Goal: Check status: Check status

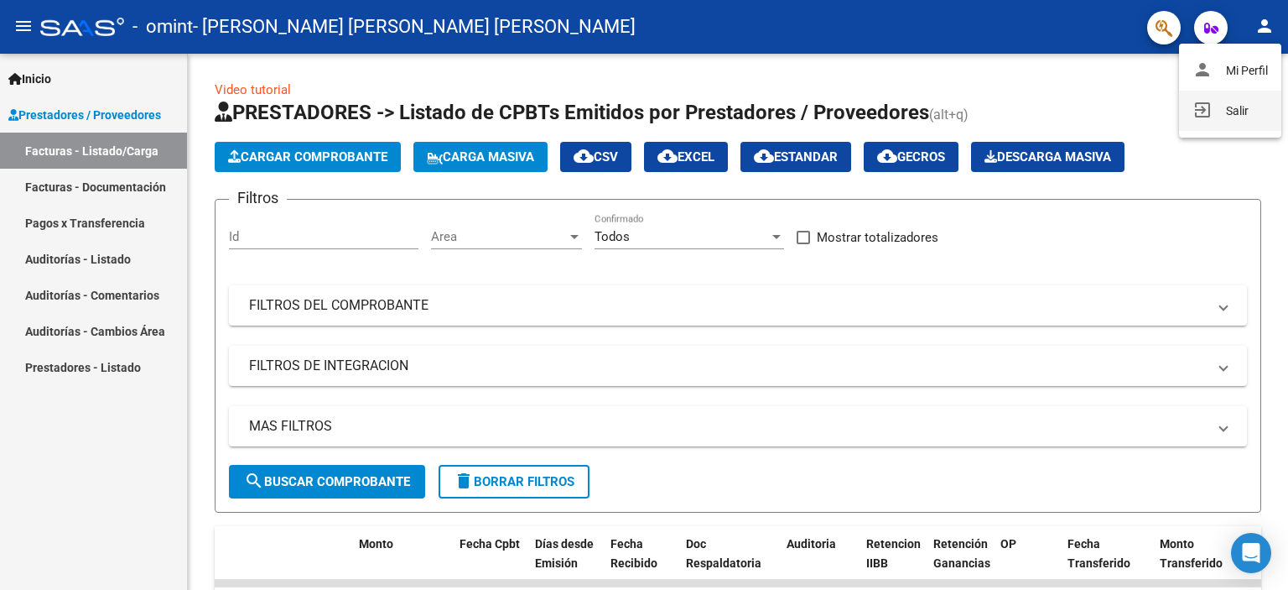
scroll to position [0, 627]
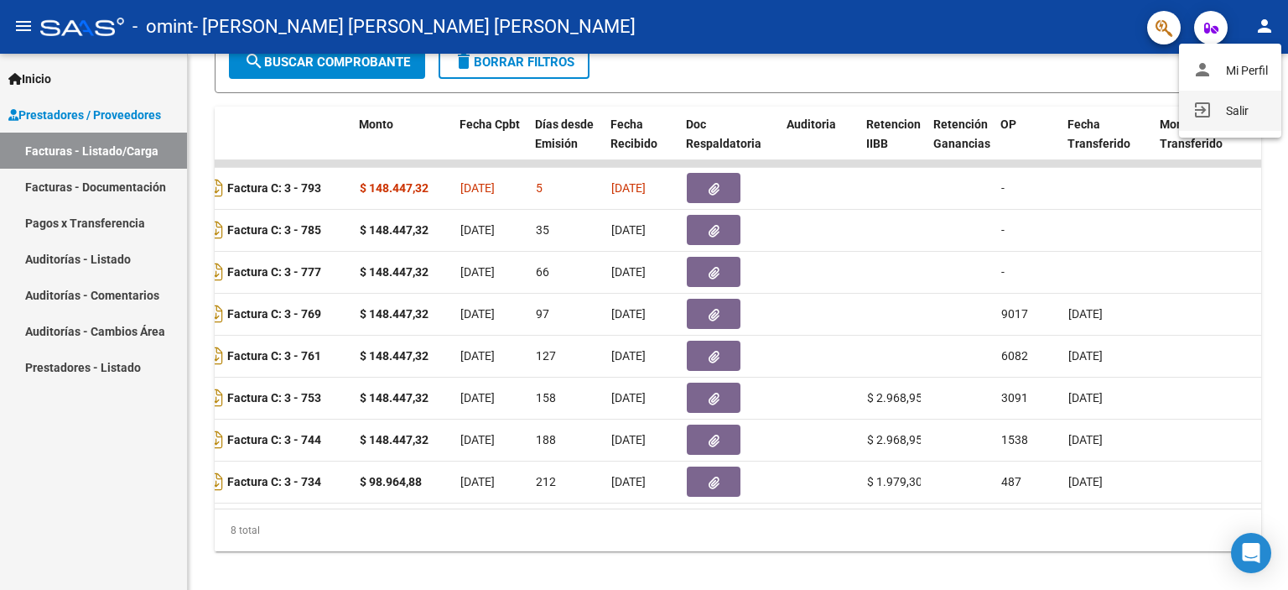
click at [1239, 114] on button "exit_to_app Salir" at bounding box center [1230, 111] width 102 height 40
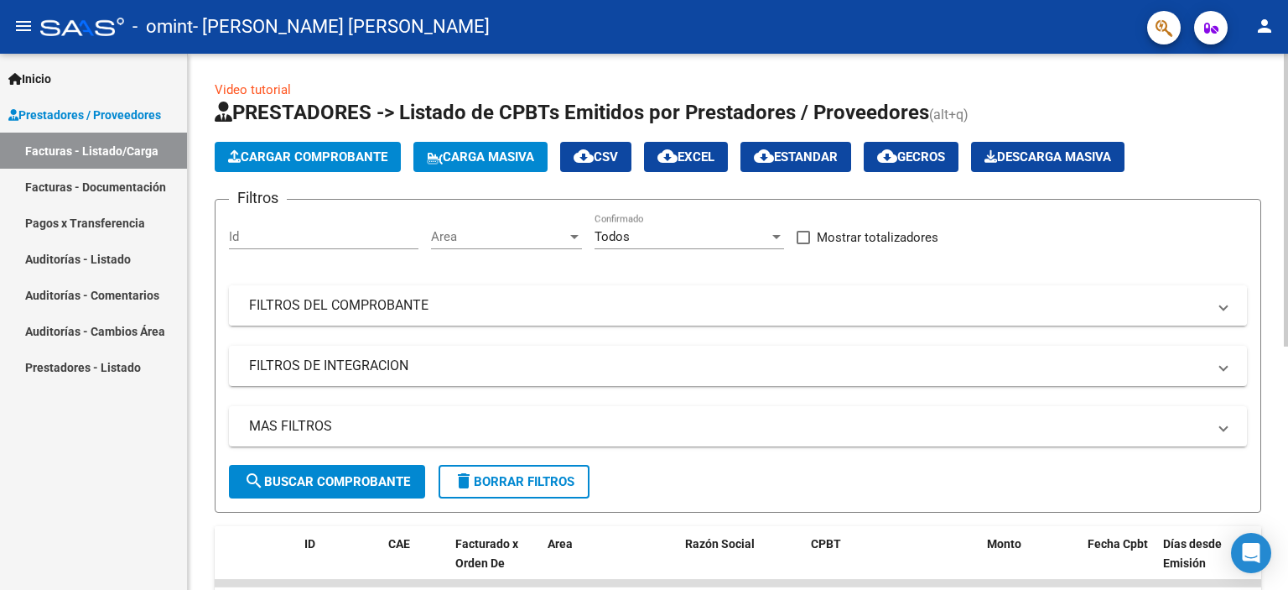
scroll to position [252, 0]
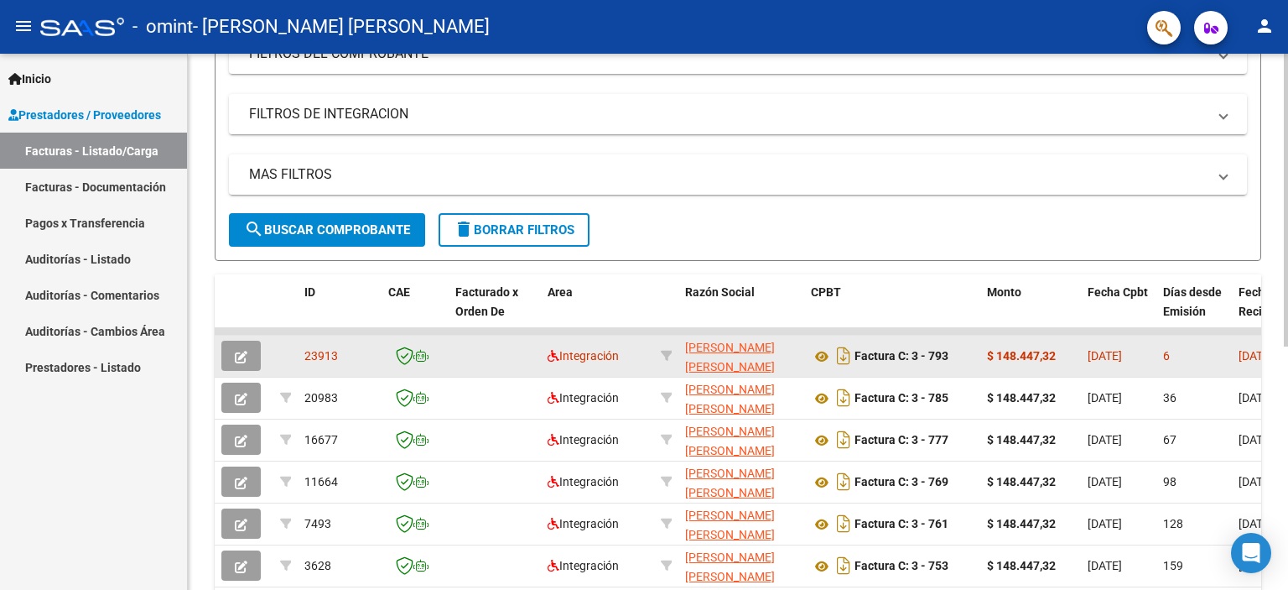
click at [1107, 356] on span "[DATE]" at bounding box center [1105, 355] width 34 height 13
click at [238, 352] on icon "button" at bounding box center [241, 357] width 13 height 13
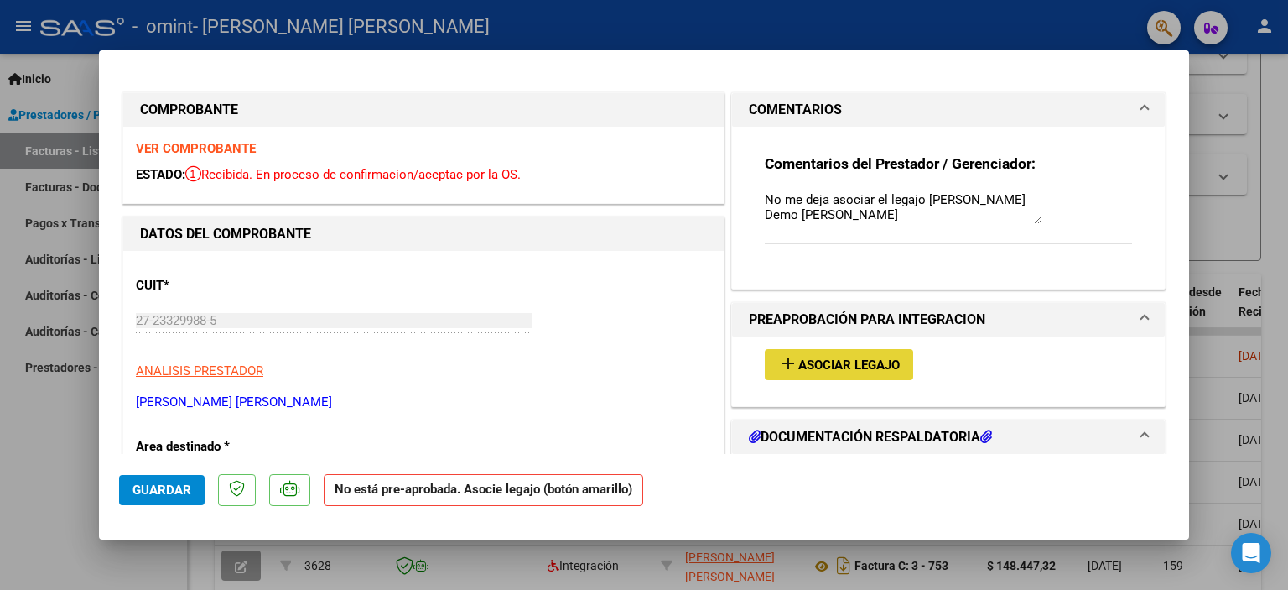
click at [841, 375] on button "add Asociar Legajo" at bounding box center [839, 364] width 148 height 31
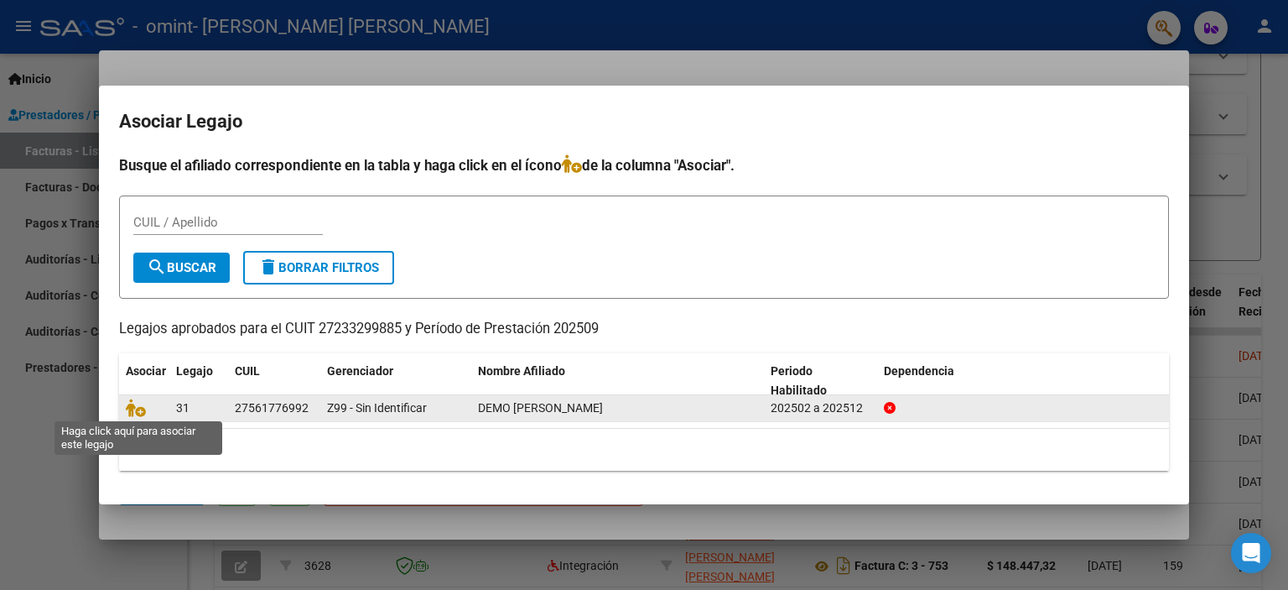
click at [151, 412] on span at bounding box center [138, 408] width 25 height 13
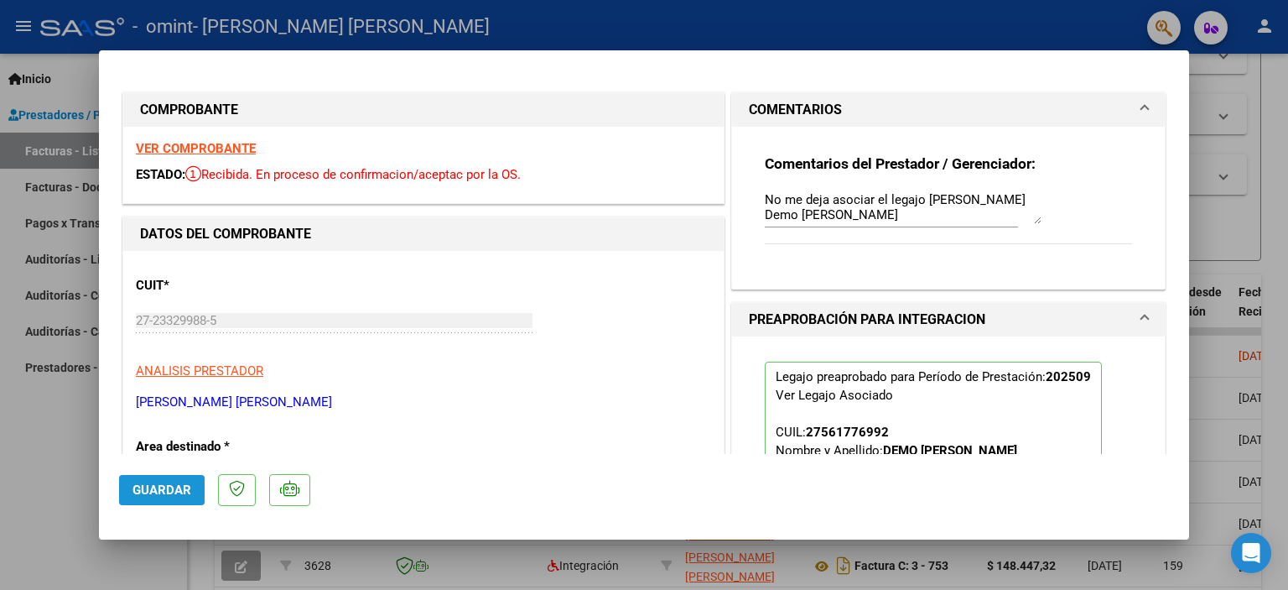
click at [172, 492] on span "Guardar" at bounding box center [162, 489] width 59 height 15
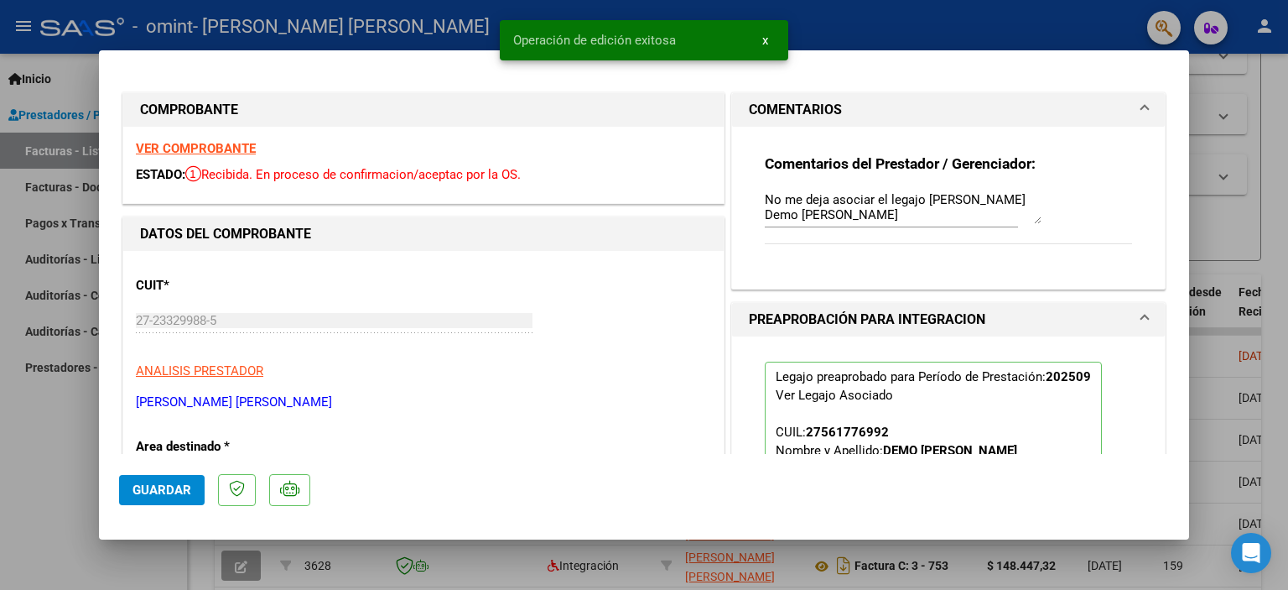
click at [1279, 114] on div at bounding box center [644, 295] width 1288 height 590
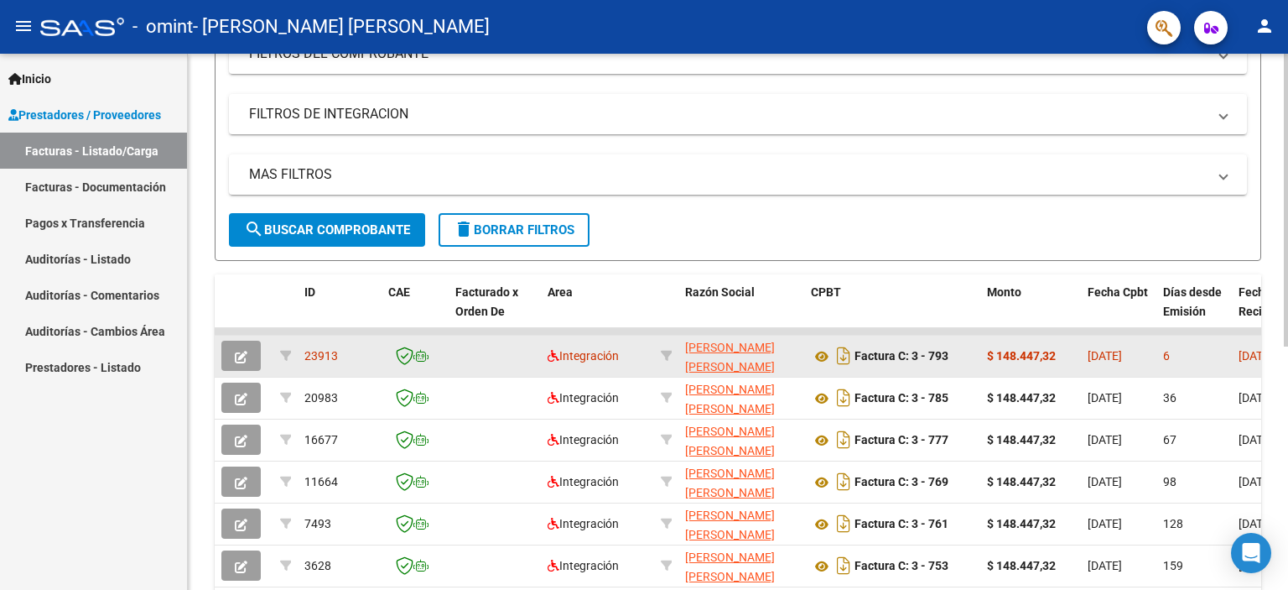
click at [245, 358] on icon "button" at bounding box center [241, 357] width 13 height 13
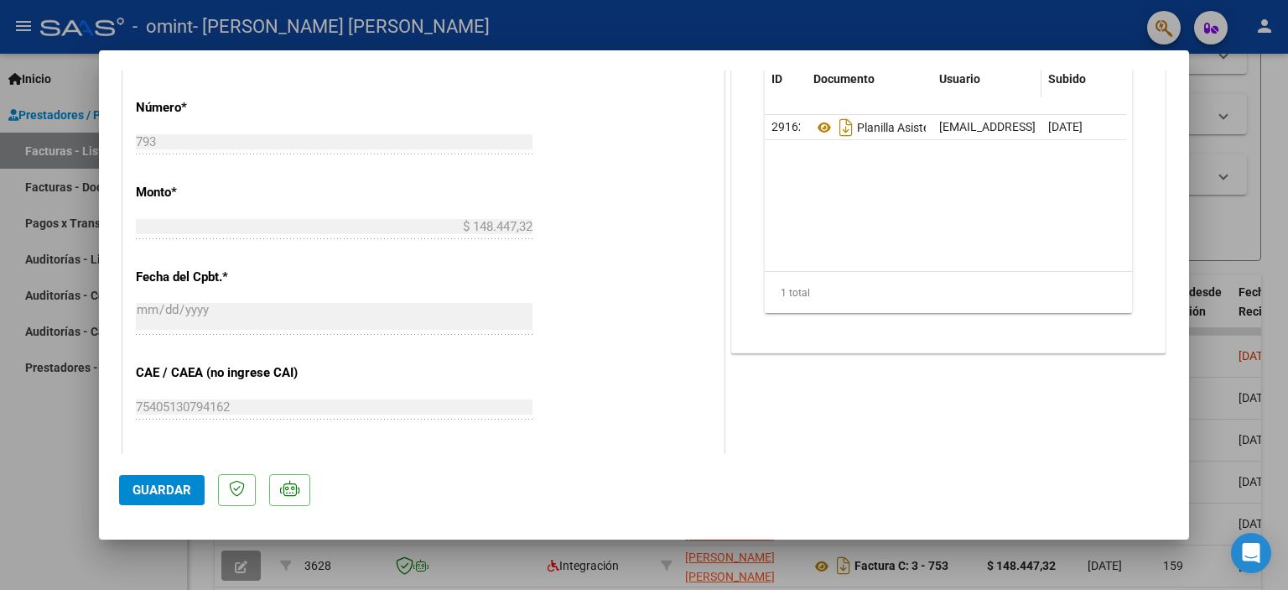
scroll to position [923, 0]
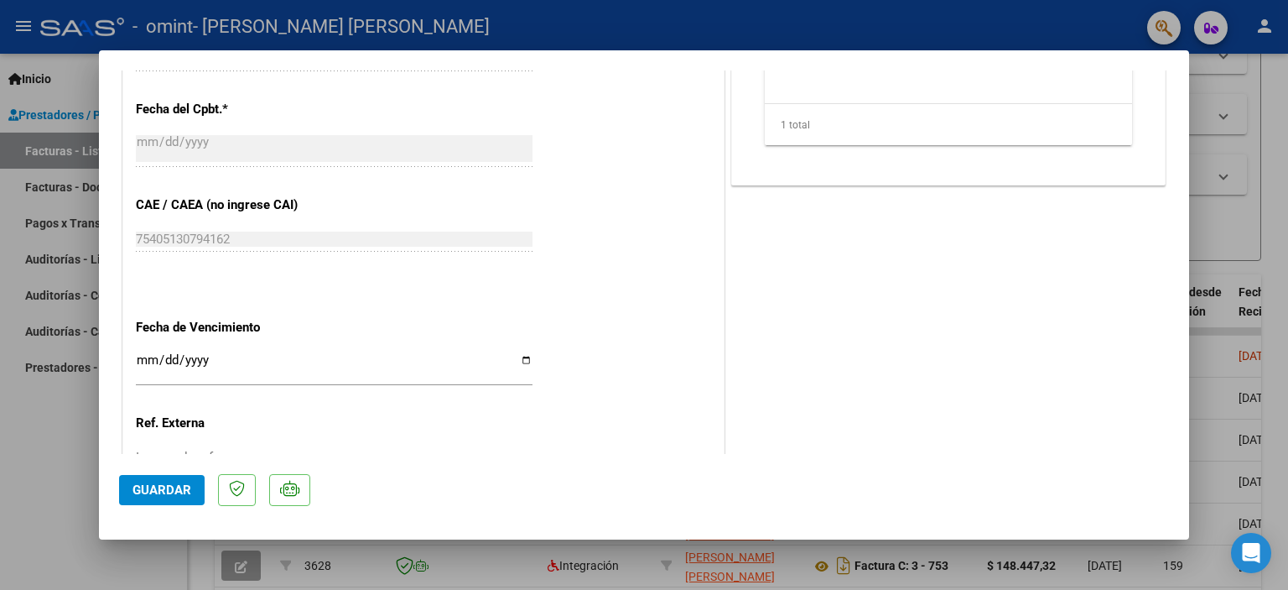
click at [174, 501] on button "Guardar" at bounding box center [162, 490] width 86 height 30
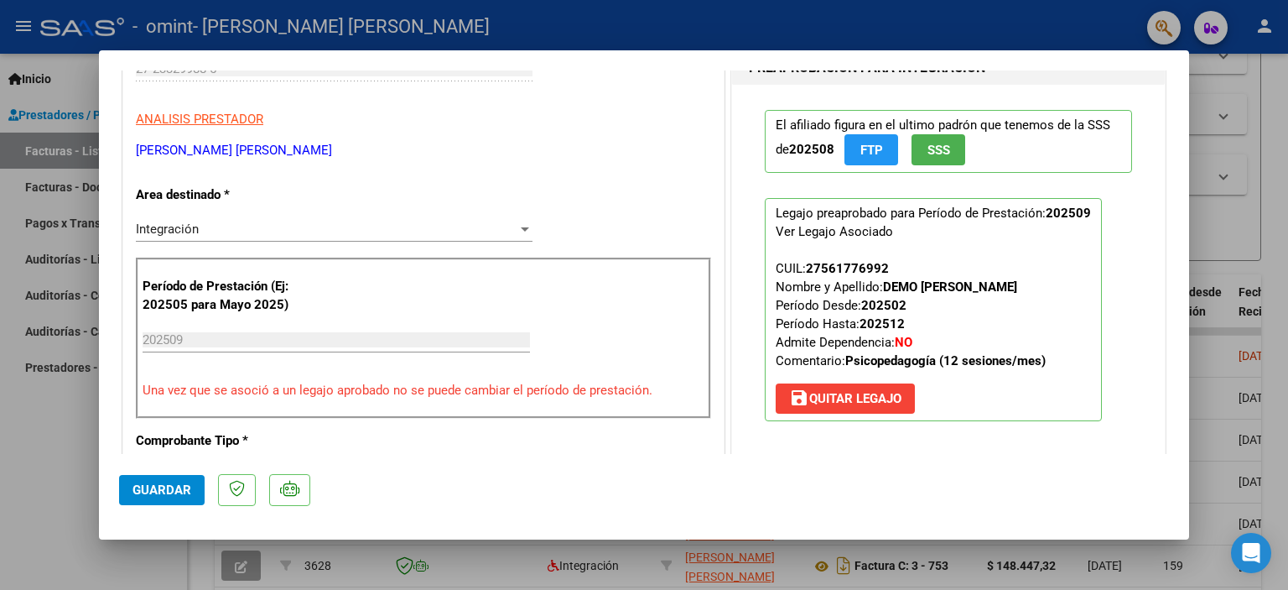
scroll to position [0, 0]
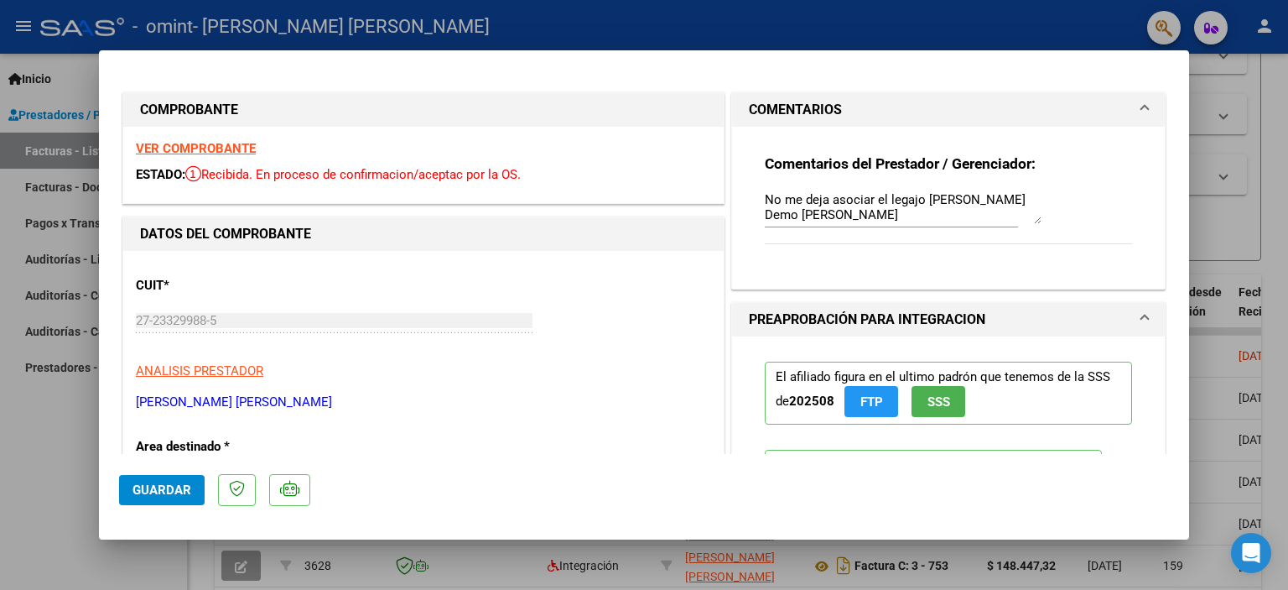
click at [1142, 107] on span at bounding box center [1145, 110] width 7 height 20
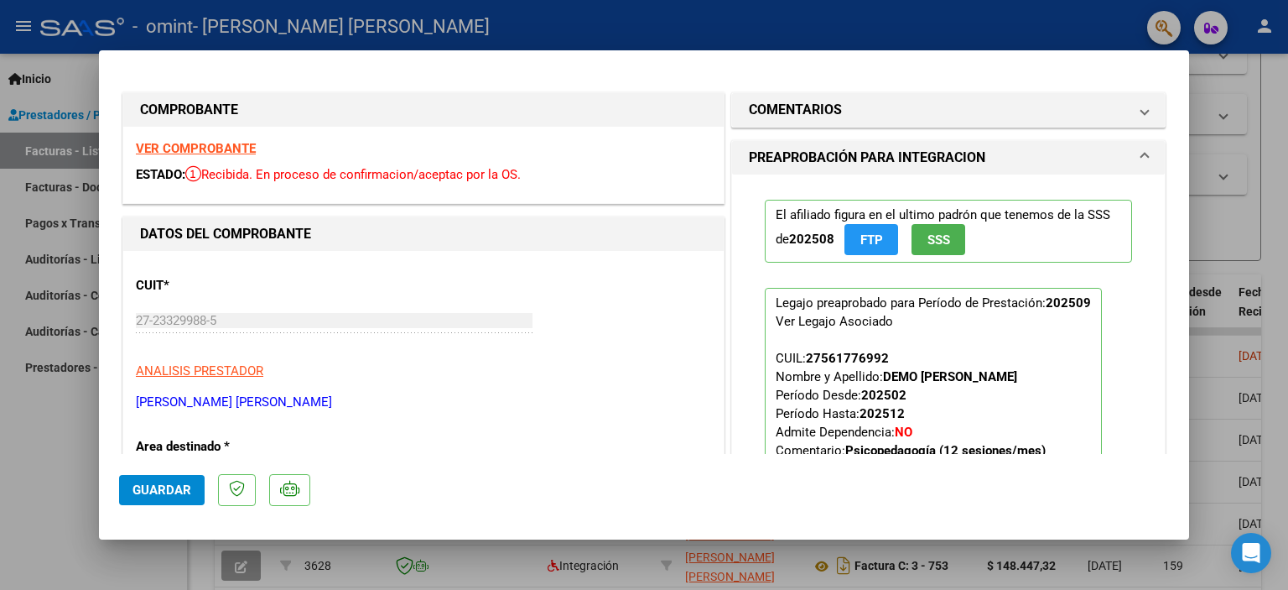
click at [1267, 131] on div at bounding box center [644, 295] width 1288 height 590
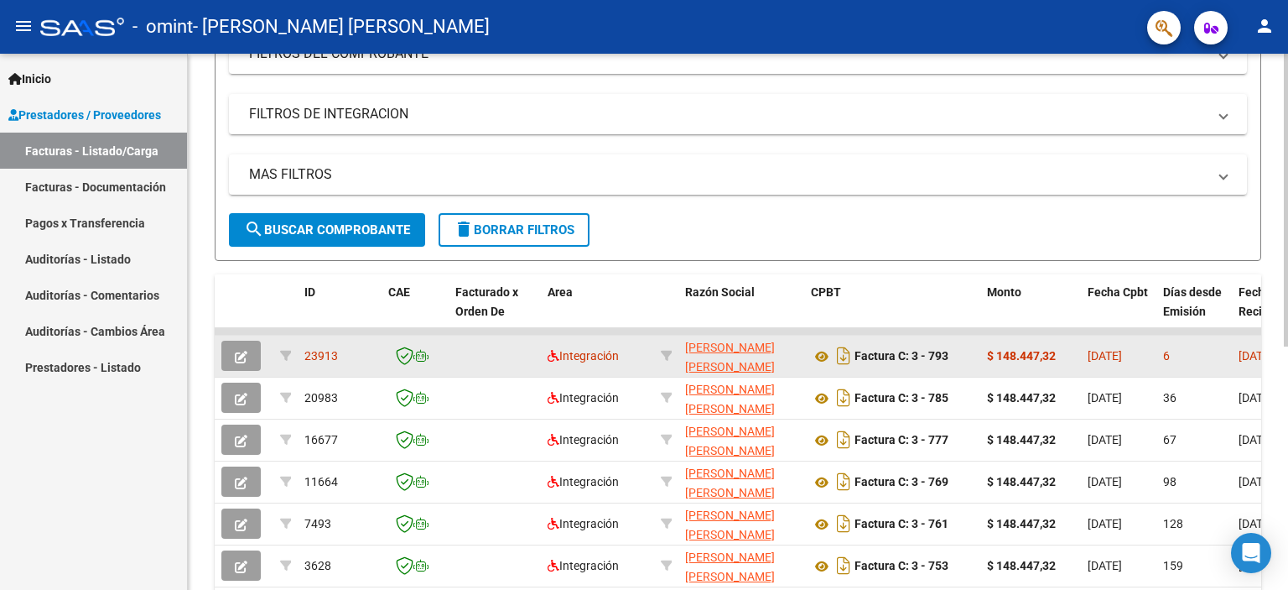
click at [728, 356] on app-link-go-to "[PERSON_NAME] [PERSON_NAME]" at bounding box center [741, 357] width 112 height 39
click at [840, 362] on icon "Descargar documento" at bounding box center [844, 355] width 22 height 27
drag, startPoint x: 1184, startPoint y: 324, endPoint x: 1241, endPoint y: 325, distance: 57.0
click at [1025, 357] on strong "$ 148.447,32" at bounding box center [1021, 355] width 69 height 13
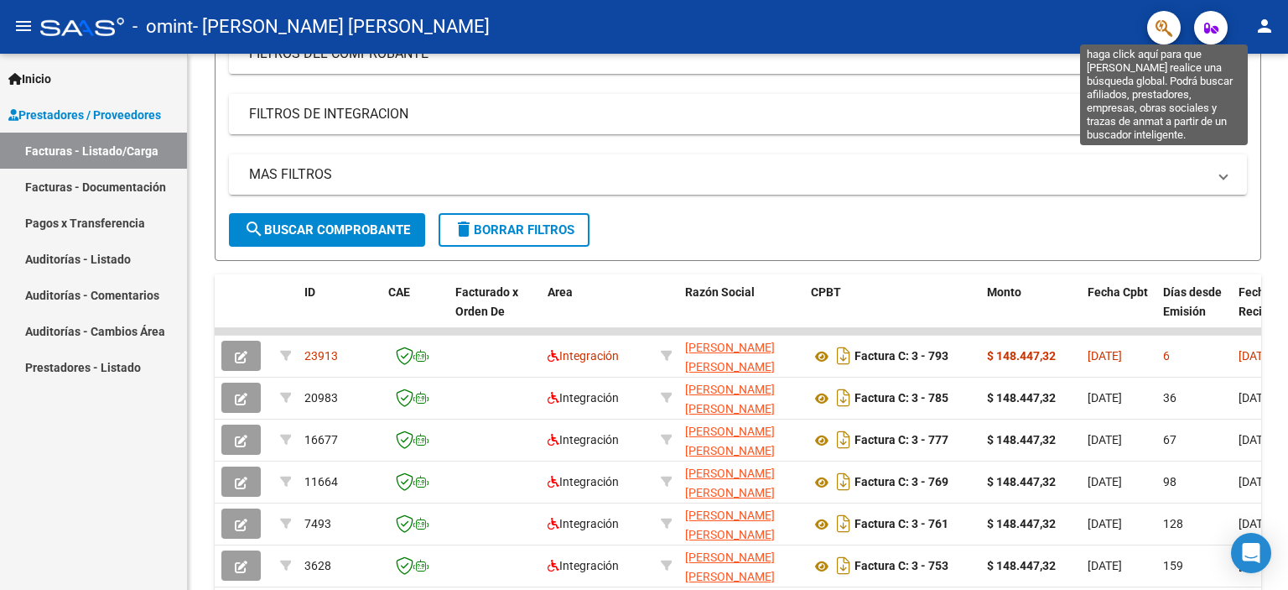
click at [1167, 23] on icon "button" at bounding box center [1164, 27] width 17 height 19
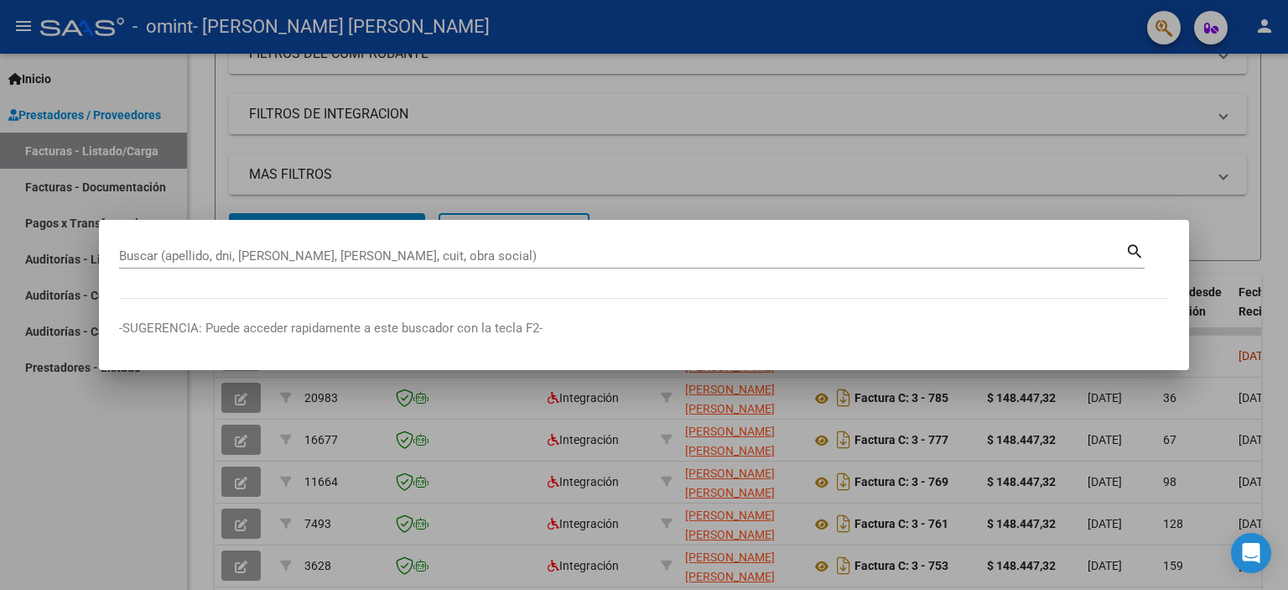
click at [1131, 250] on mat-icon "search" at bounding box center [1135, 250] width 19 height 20
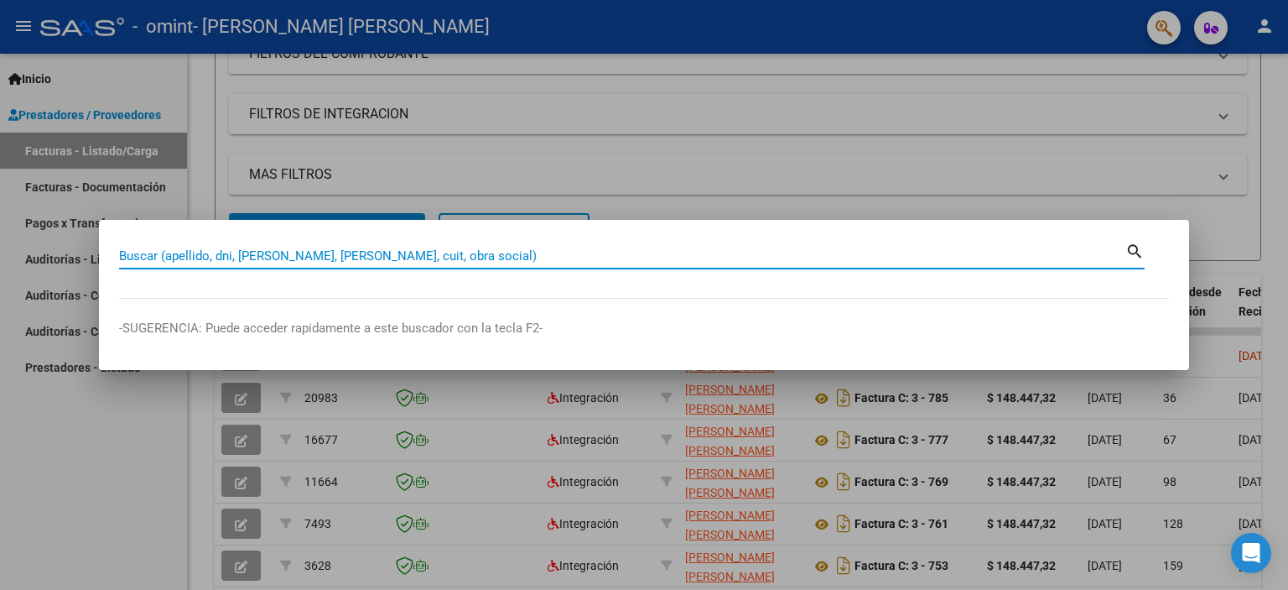
click at [1288, 141] on div at bounding box center [644, 295] width 1288 height 590
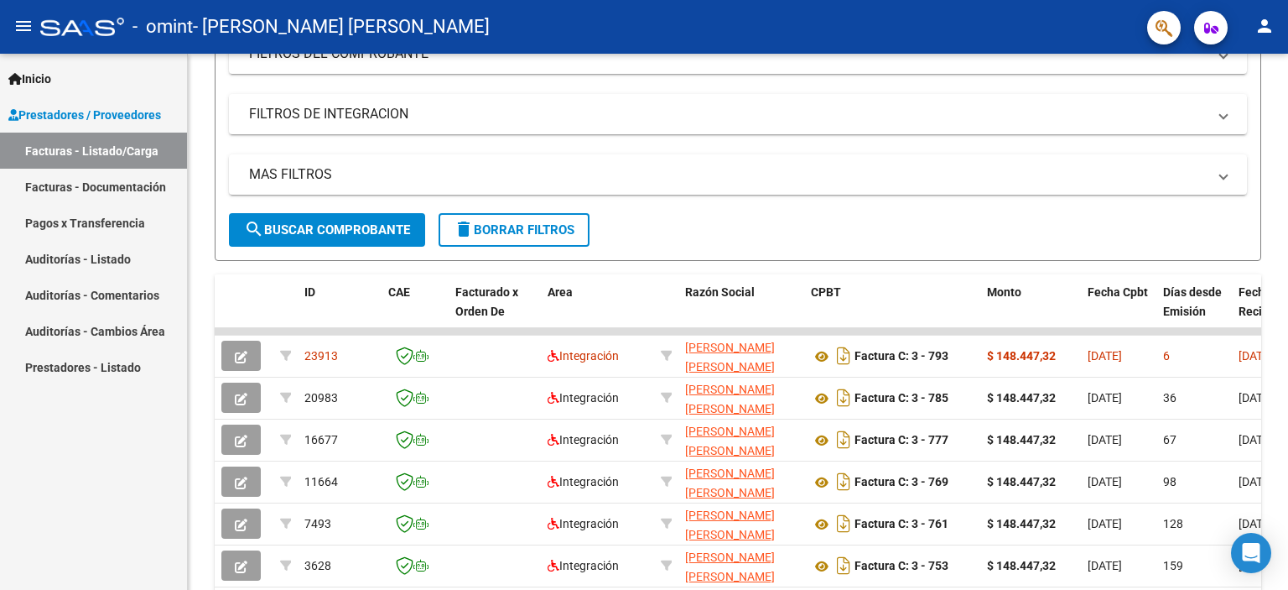
click at [1211, 23] on icon "button" at bounding box center [1212, 28] width 14 height 13
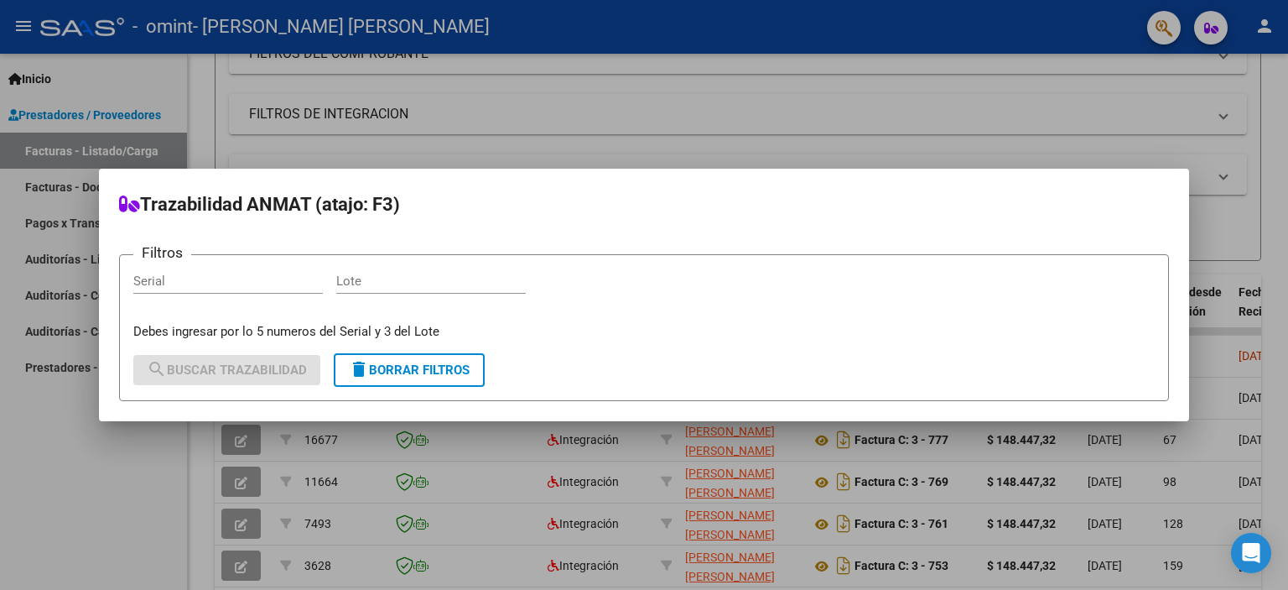
click at [1288, 175] on div at bounding box center [644, 295] width 1288 height 590
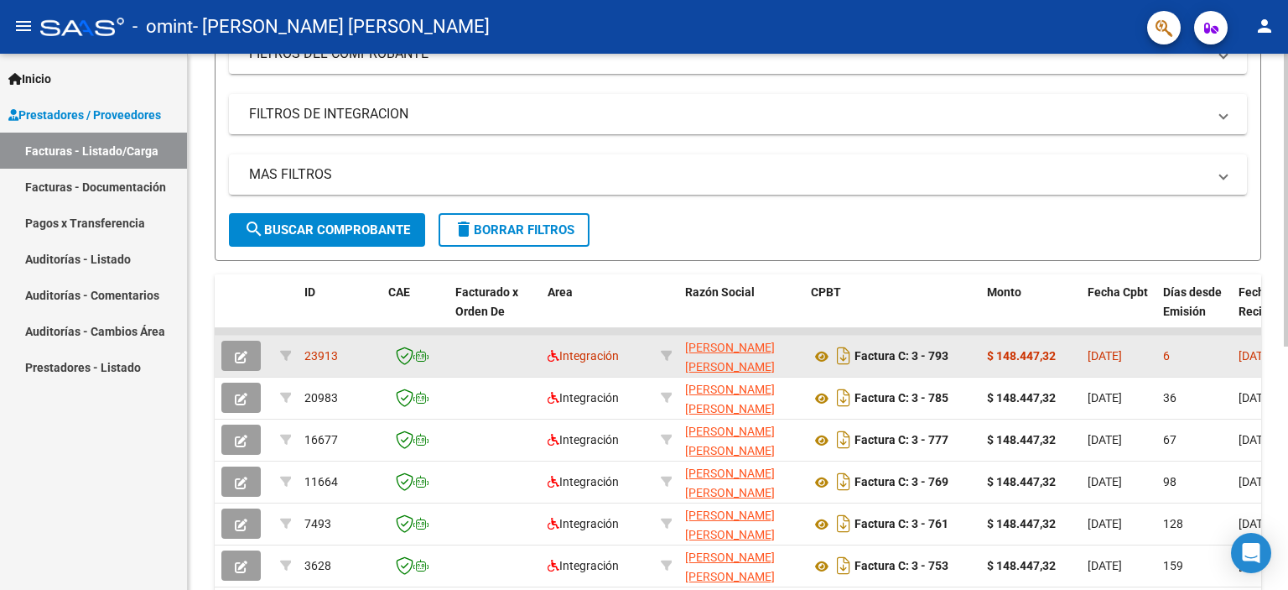
click at [1107, 355] on span "[DATE]" at bounding box center [1105, 355] width 34 height 13
click at [1243, 349] on span "[DATE]" at bounding box center [1256, 355] width 34 height 13
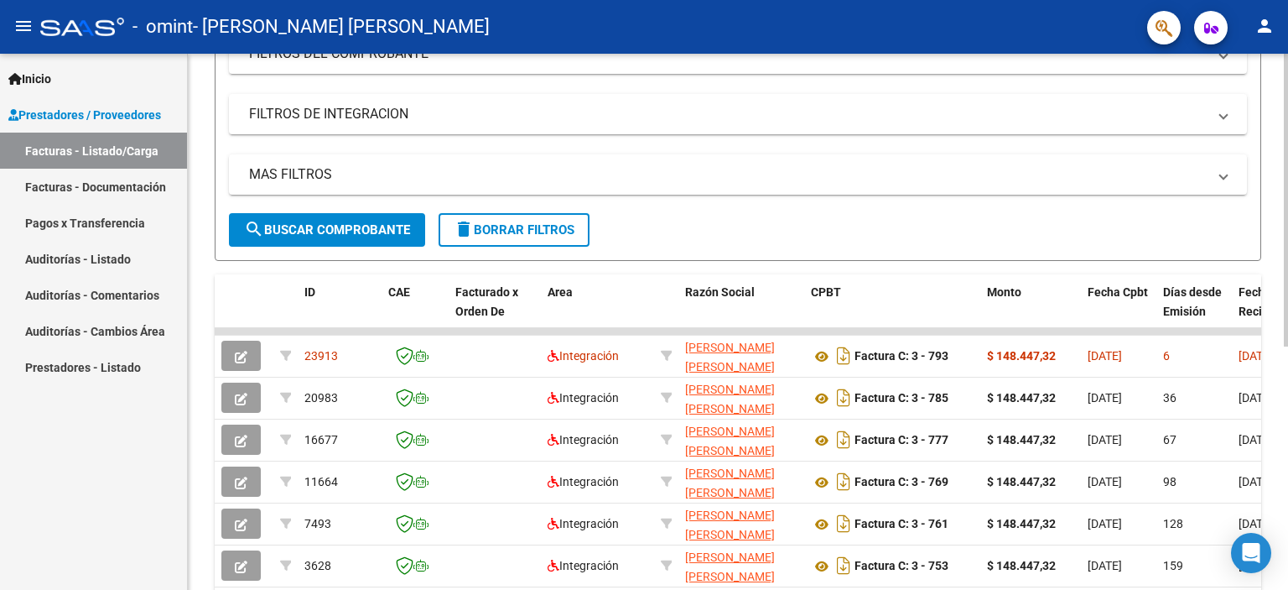
click at [1247, 311] on span "Fecha Recibido" at bounding box center [1262, 301] width 47 height 33
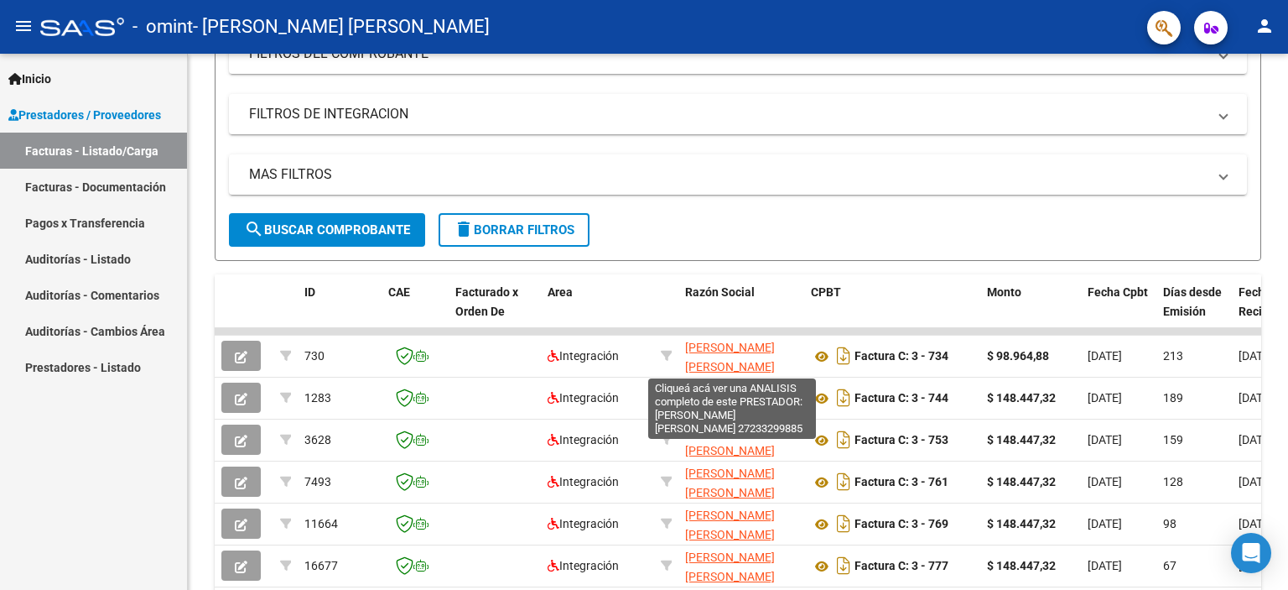
drag, startPoint x: 573, startPoint y: 329, endPoint x: 894, endPoint y: 335, distance: 321.3
click at [880, 341] on datatable-scroller "730 Integración [PERSON_NAME] [PERSON_NAME] 27233299885 Factura C: 3 - 734 $ 98…" at bounding box center [738, 499] width 1047 height 343
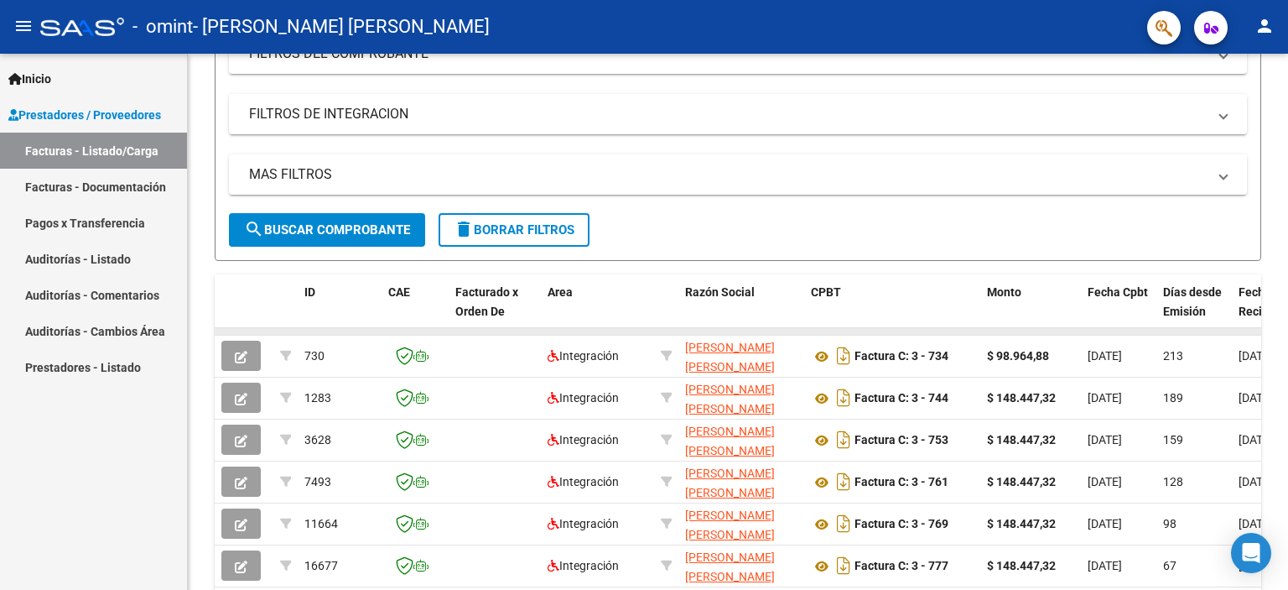
drag, startPoint x: 1116, startPoint y: 325, endPoint x: 1151, endPoint y: 330, distance: 35.7
click at [1151, 330] on div "ID CAE Facturado x Orden De Area Razón Social CPBT Monto Fecha Cpbt Días desde …" at bounding box center [738, 496] width 1047 height 445
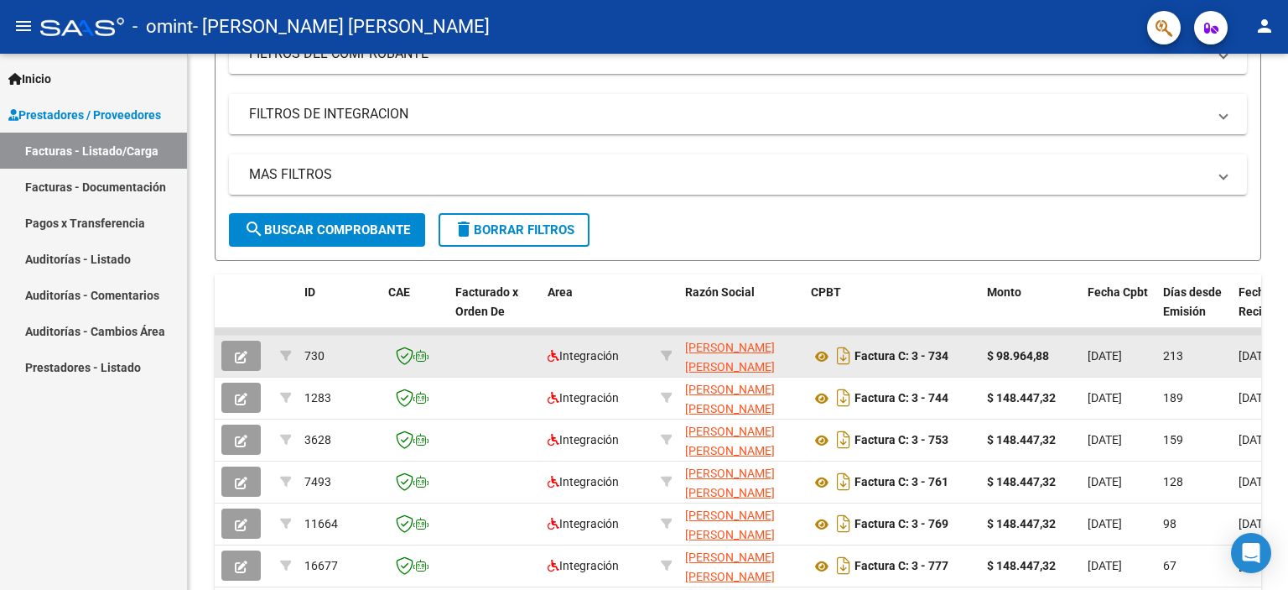
click at [1192, 336] on datatable-body-cell "213" at bounding box center [1194, 356] width 75 height 41
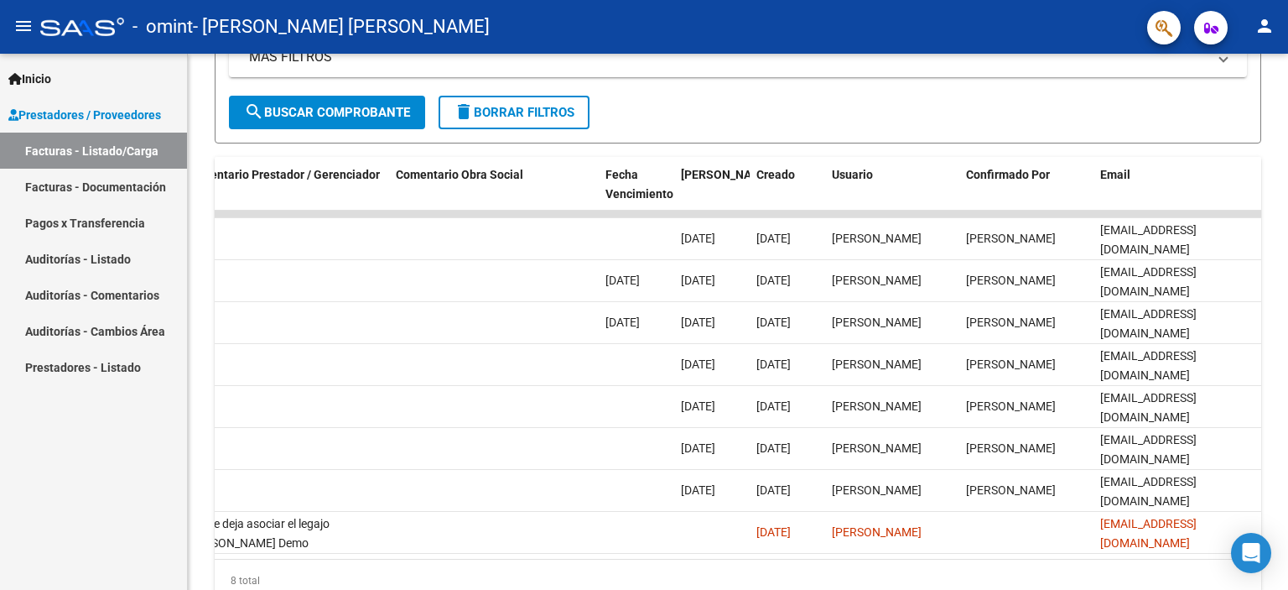
scroll to position [382, 0]
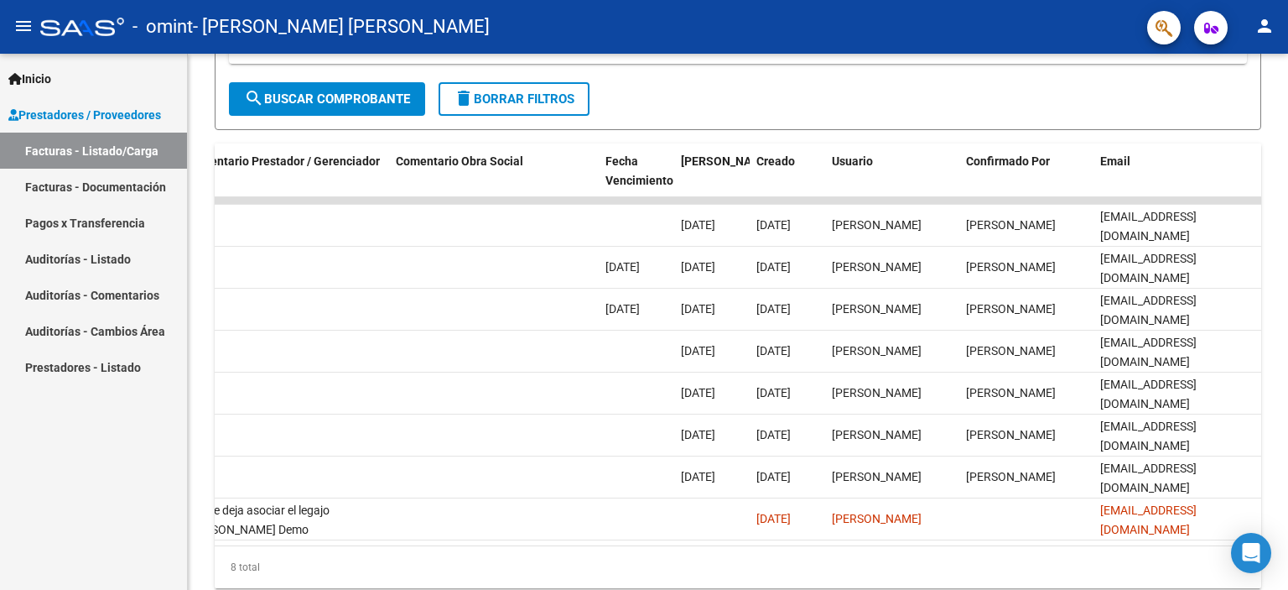
click at [1288, 408] on div at bounding box center [1286, 414] width 4 height 293
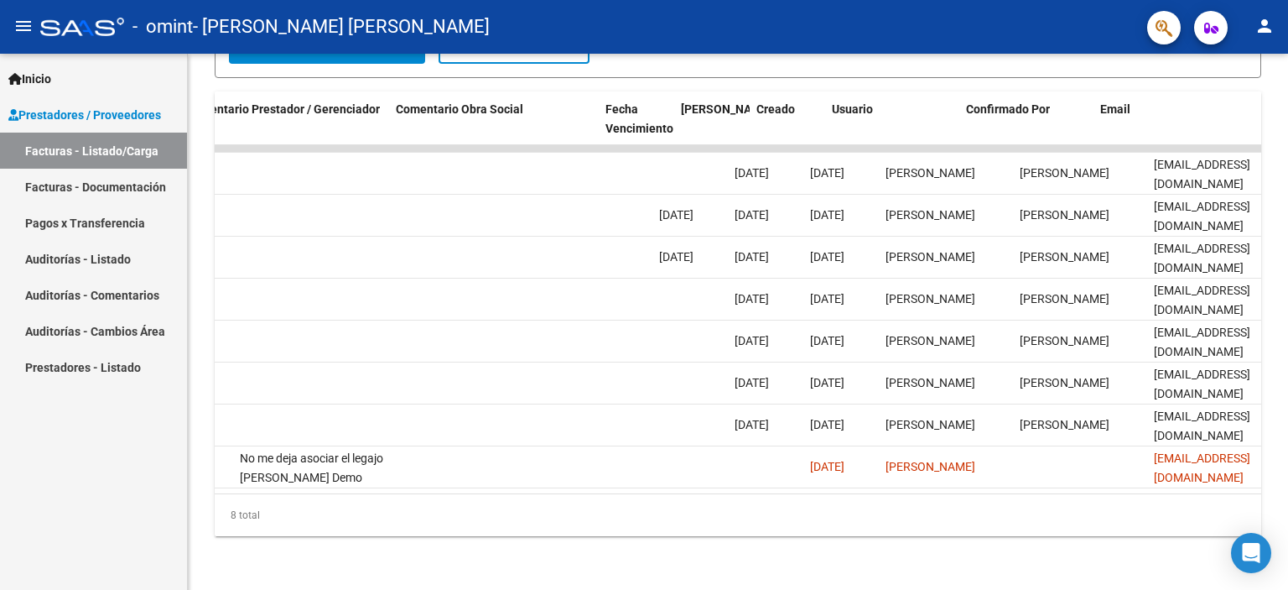
scroll to position [0, 2490]
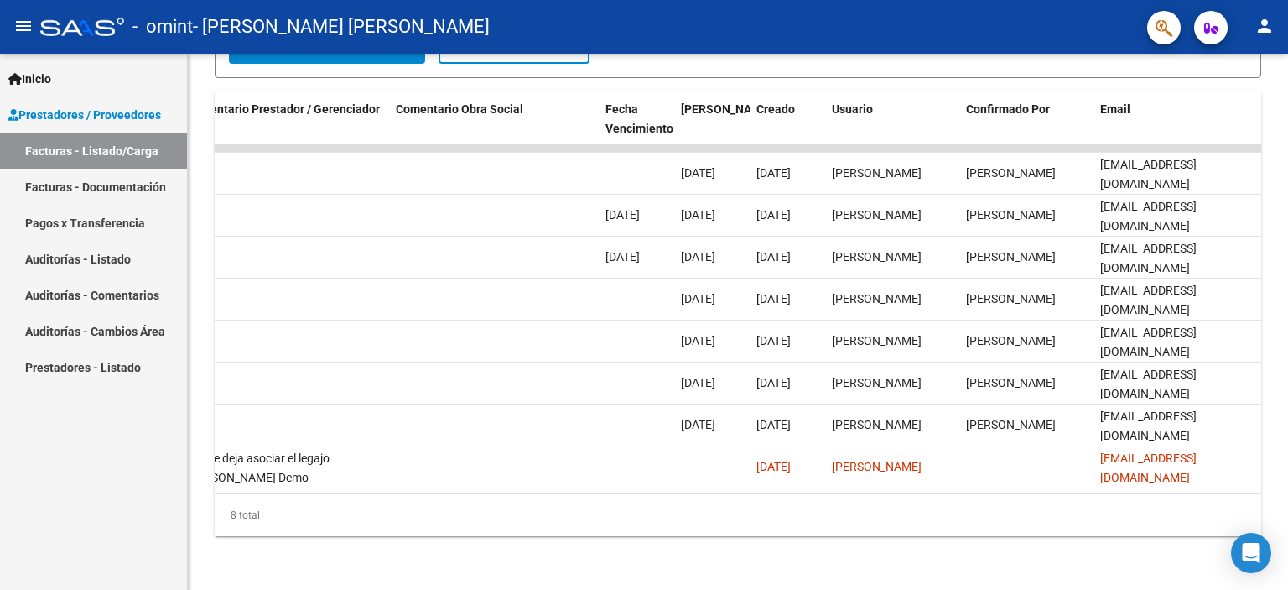
click at [1218, 29] on icon "button" at bounding box center [1212, 28] width 14 height 13
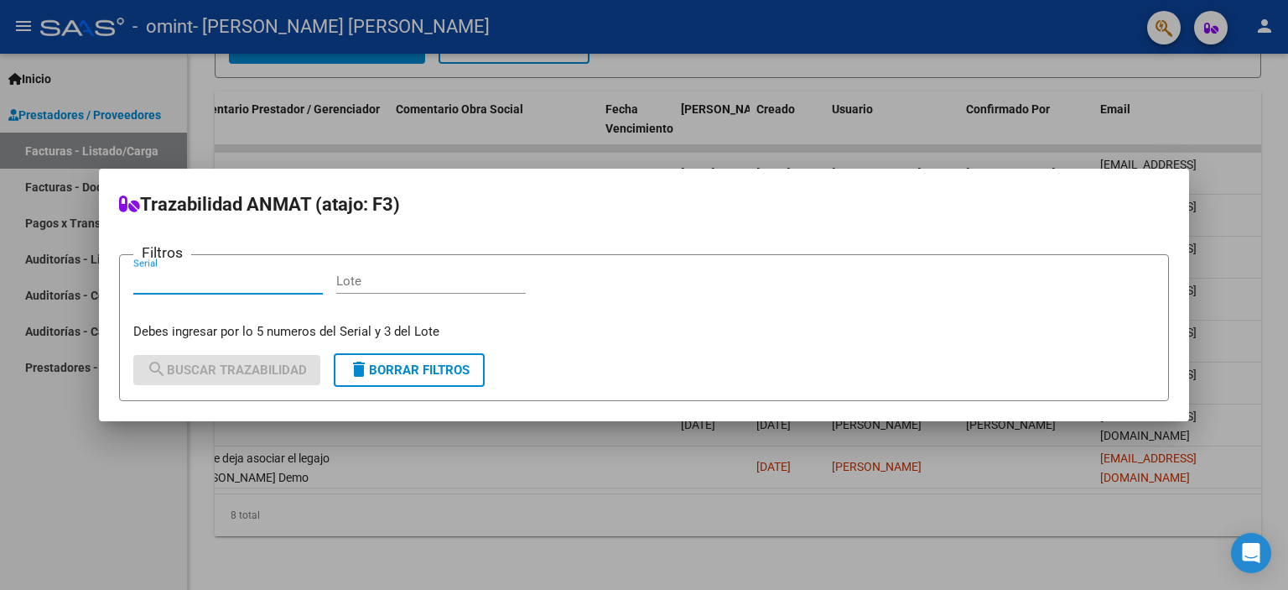
click at [1218, 29] on div at bounding box center [644, 295] width 1288 height 590
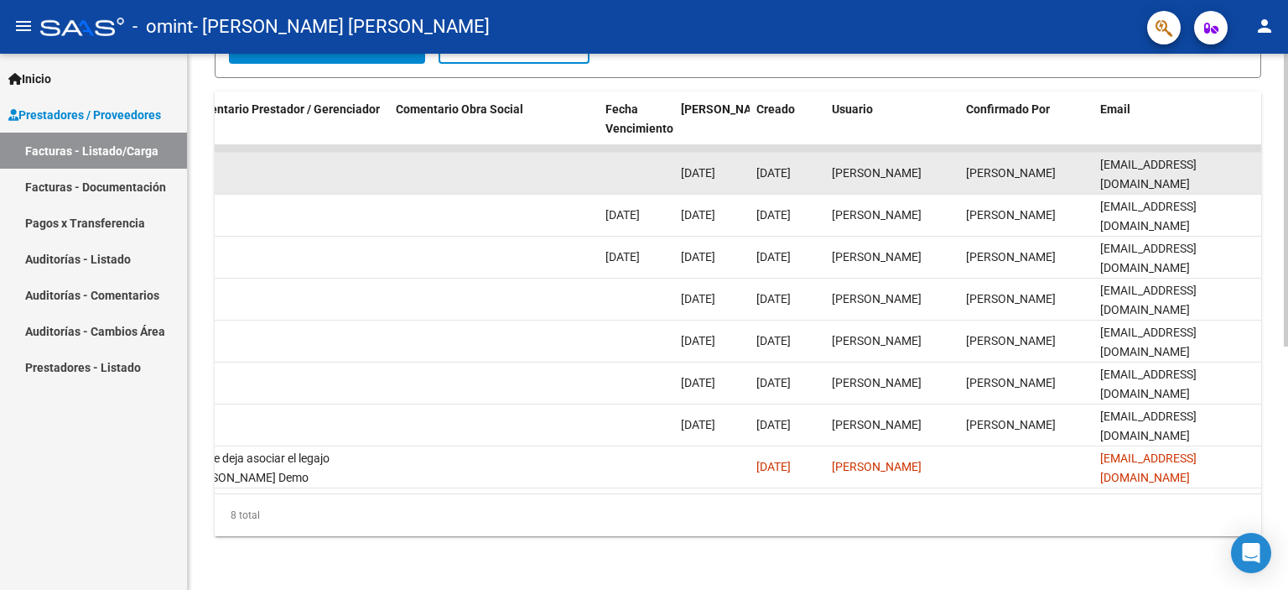
click at [706, 167] on span "[DATE]" at bounding box center [698, 172] width 34 height 13
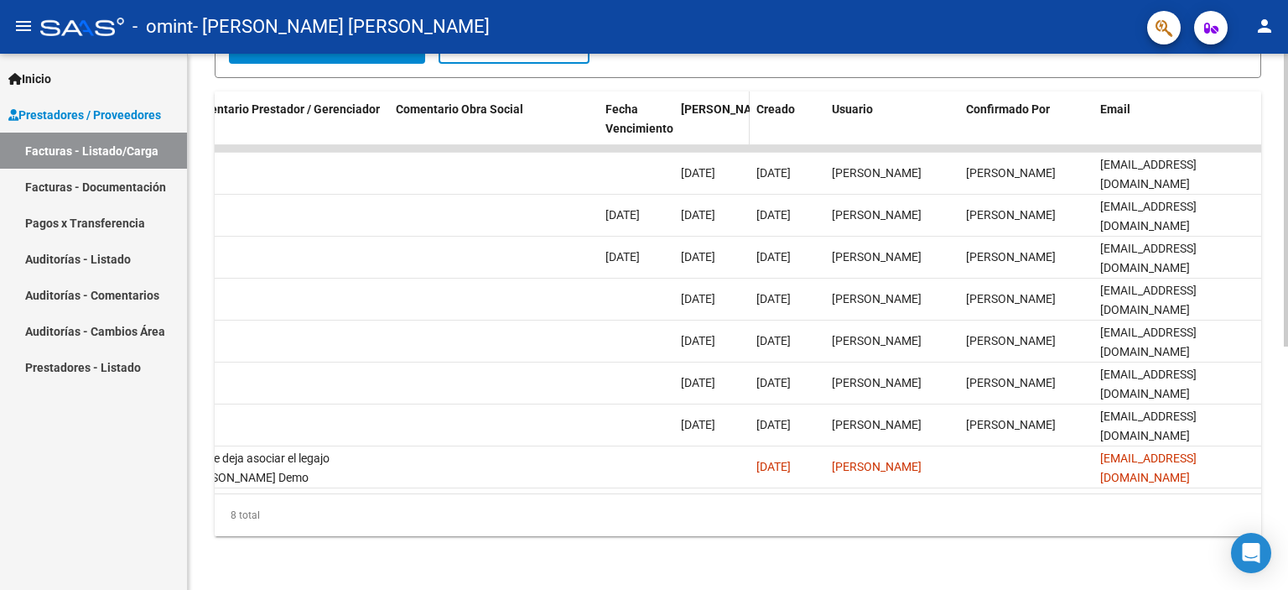
click at [710, 123] on div "[PERSON_NAME]" at bounding box center [712, 119] width 62 height 39
click at [711, 114] on span "[PERSON_NAME]" at bounding box center [726, 108] width 91 height 13
